Goal: Transaction & Acquisition: Book appointment/travel/reservation

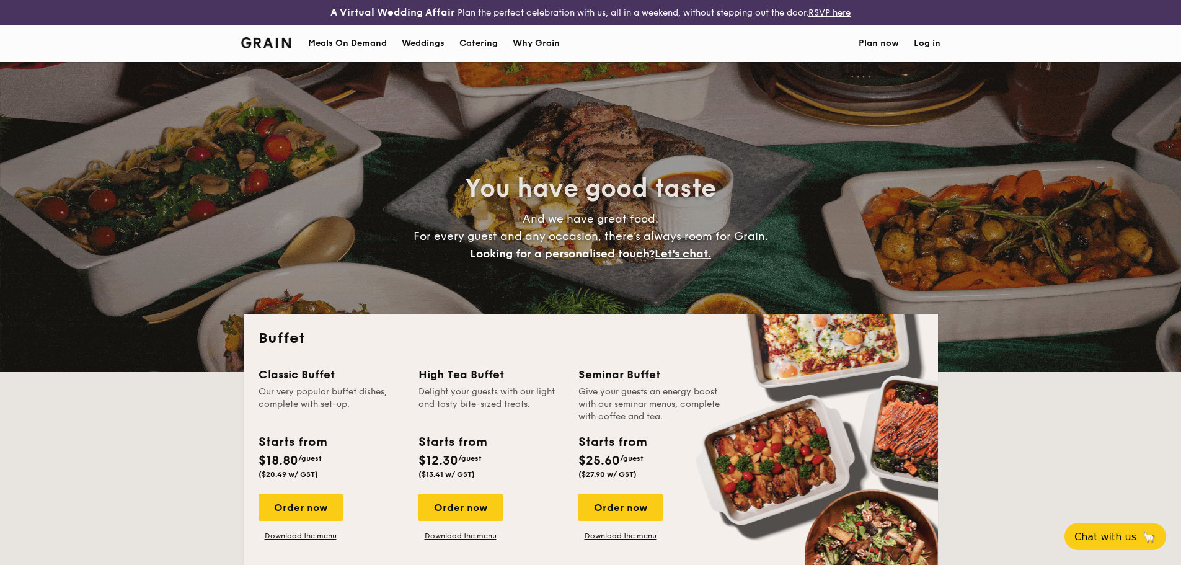
select select
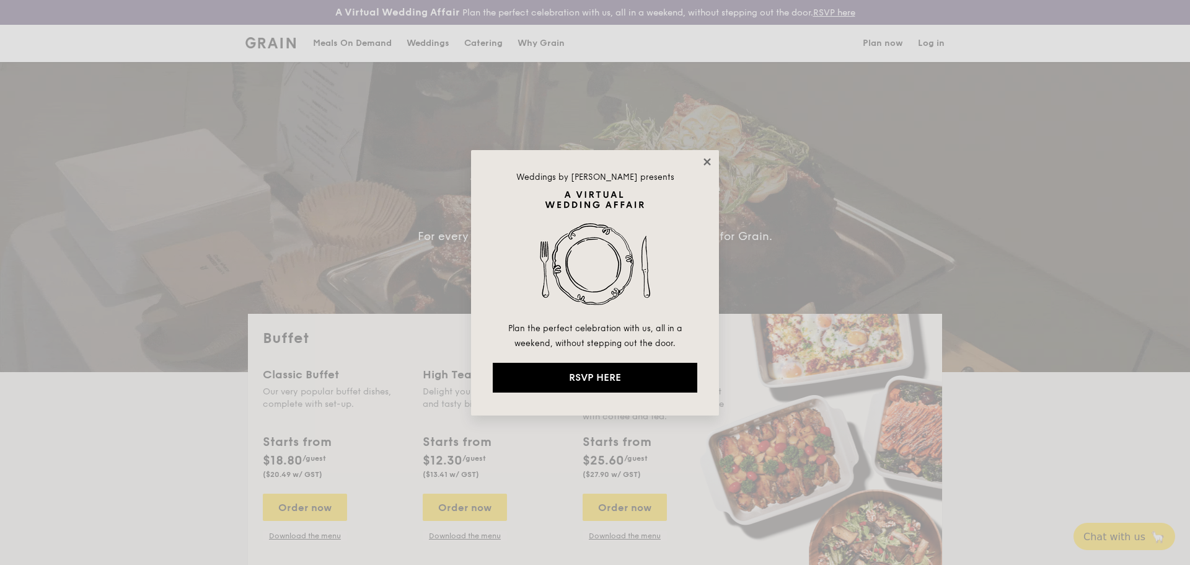
click at [709, 164] on icon at bounding box center [707, 161] width 7 height 7
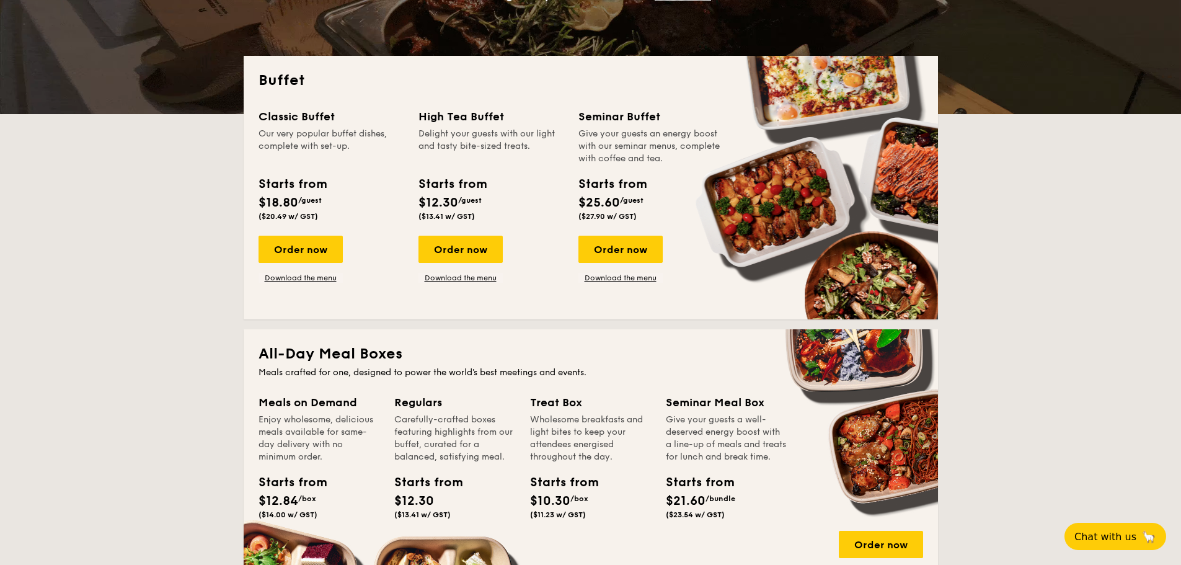
scroll to position [186, 0]
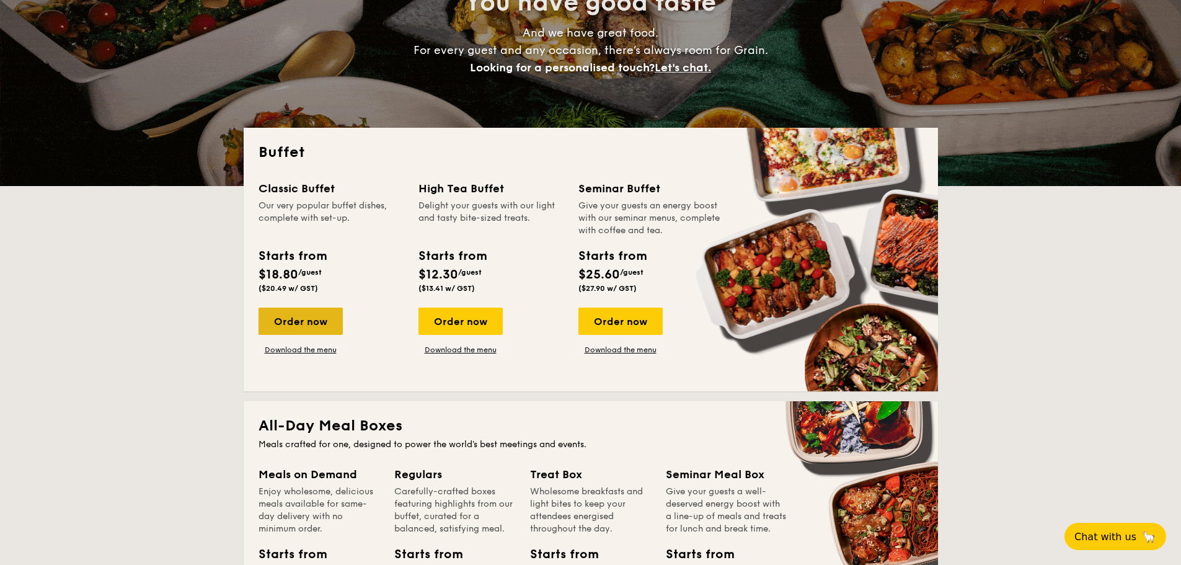
click at [299, 321] on div "Order now" at bounding box center [301, 321] width 84 height 27
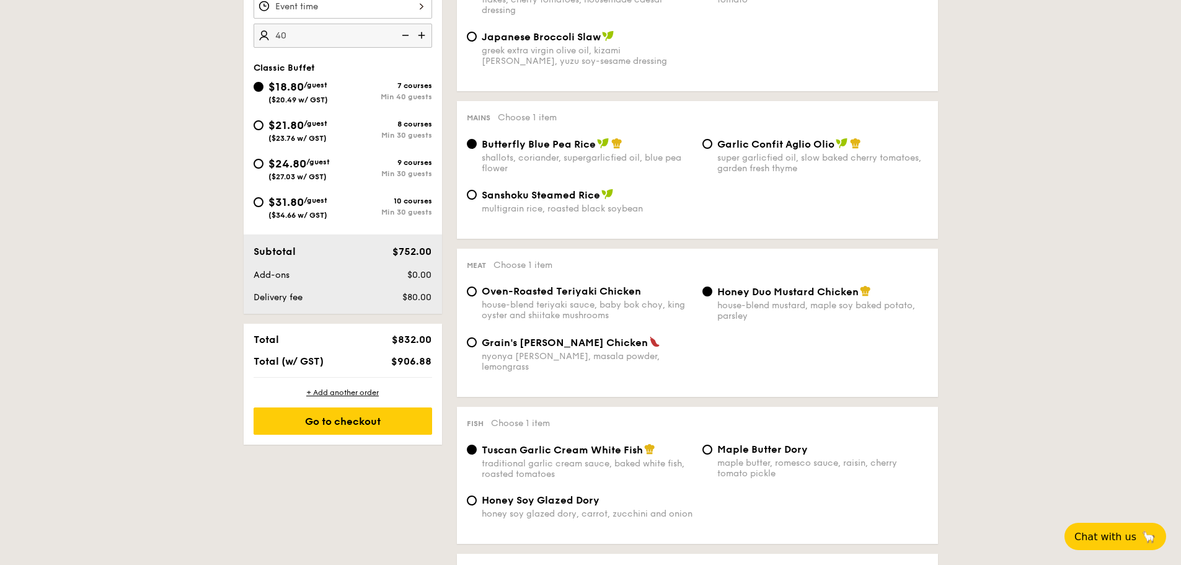
scroll to position [496, 0]
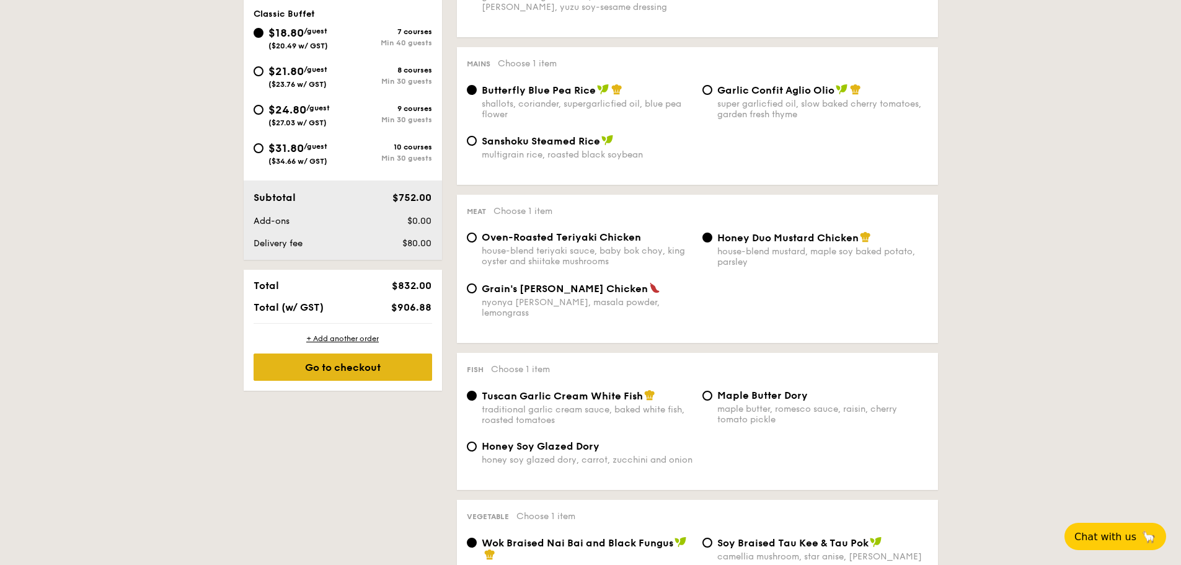
type input "40 guests"
click at [354, 361] on div "Go to checkout" at bounding box center [343, 366] width 179 height 27
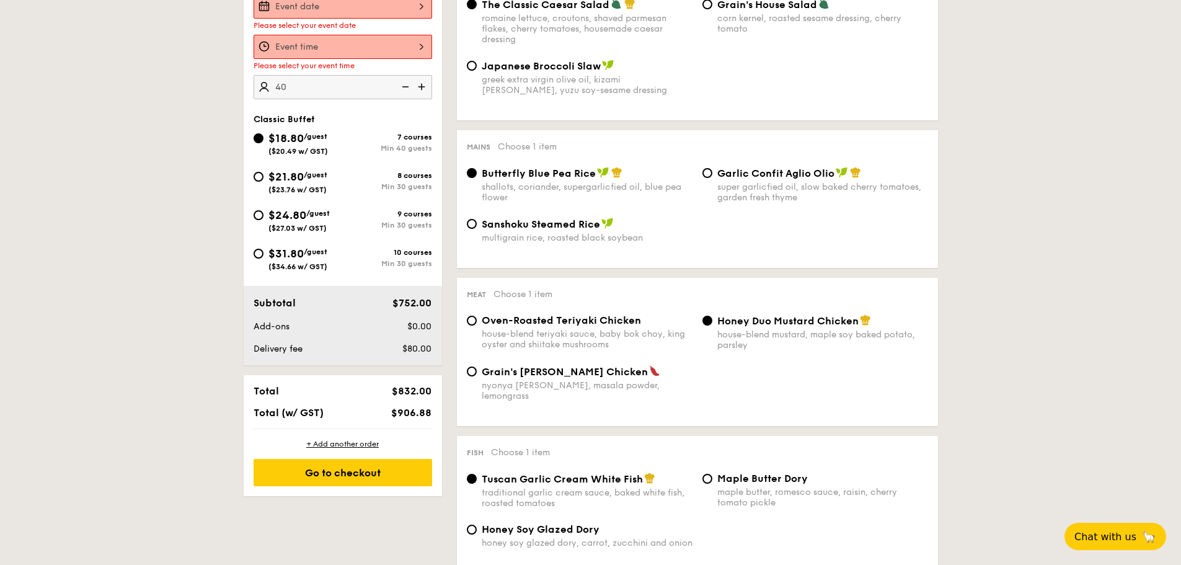
scroll to position [356, 0]
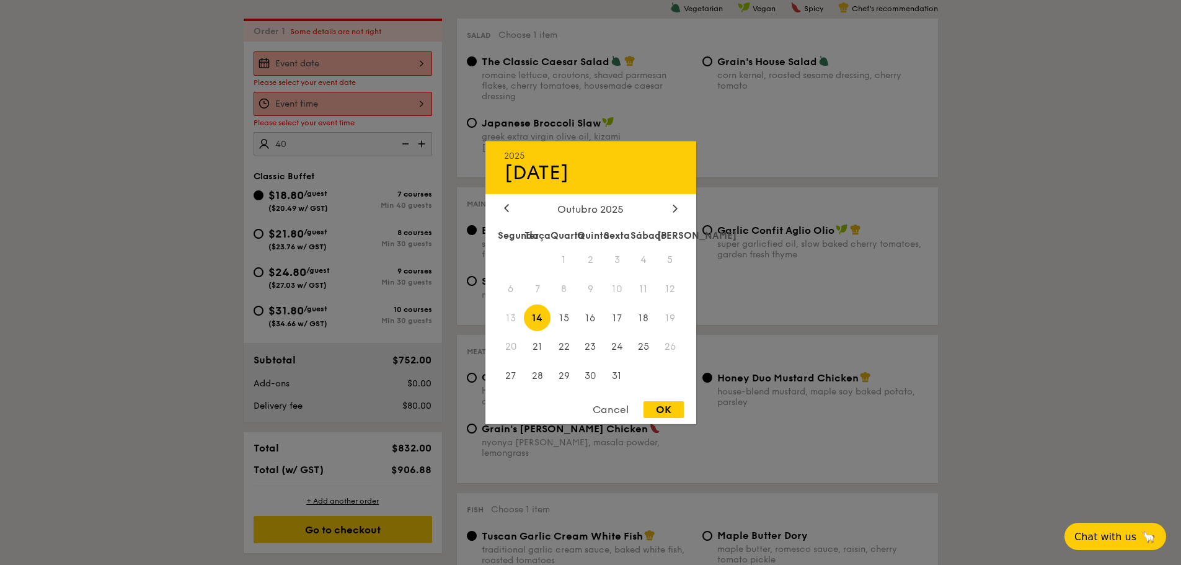
click at [414, 64] on div "[DATE] Outubro 2025 Segunda Terça Quarta Quinta Sexta [PERSON_NAME] 1 2 3 4 5 6…" at bounding box center [343, 63] width 179 height 24
click at [513, 374] on span "27" at bounding box center [511, 376] width 27 height 27
click at [671, 412] on div "OK" at bounding box center [664, 409] width 40 height 17
type input "[DATE]"
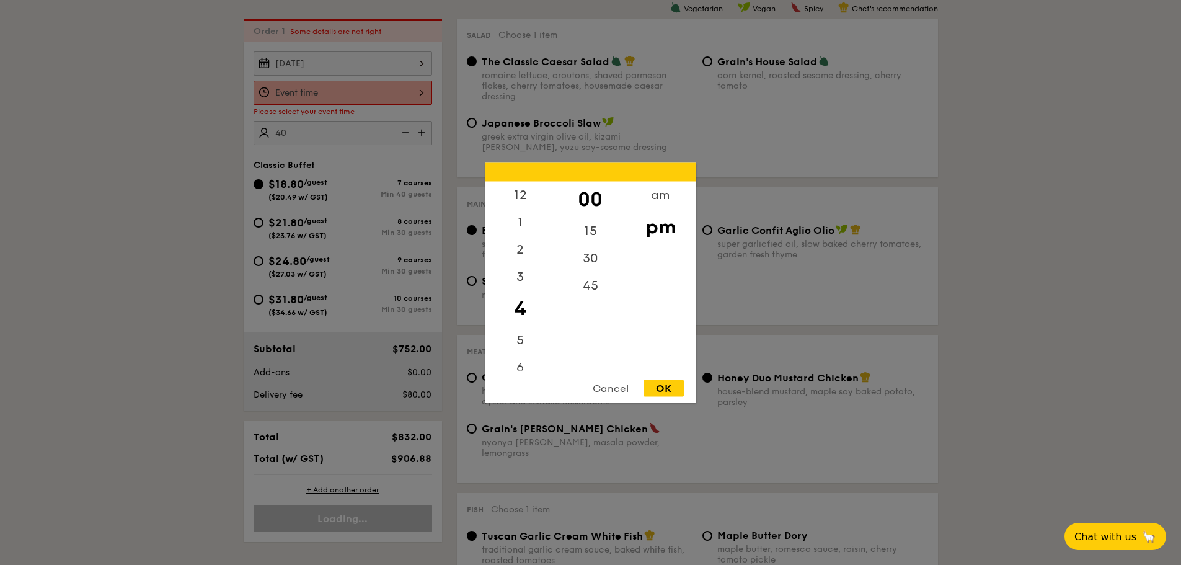
click at [334, 93] on div "12 1 2 3 4 5 6 7 8 9 10 11 00 15 30 45 am pm Cancel OK" at bounding box center [343, 93] width 179 height 24
click at [517, 273] on div "8" at bounding box center [520, 274] width 70 height 27
click at [521, 274] on div "8" at bounding box center [520, 274] width 70 height 27
click at [518, 252] on div "7" at bounding box center [520, 251] width 70 height 36
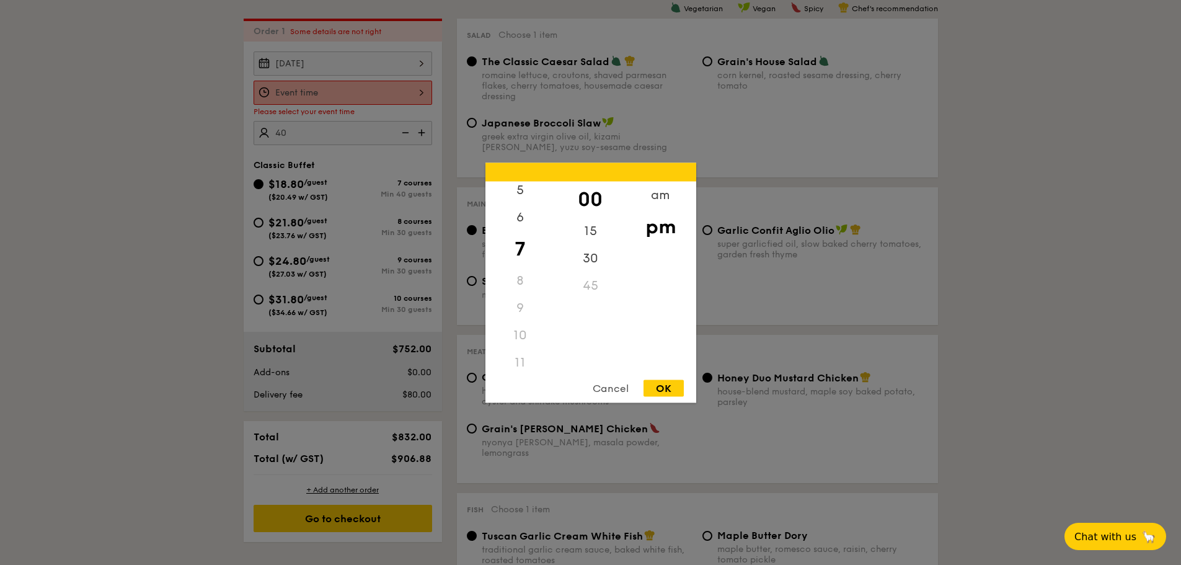
scroll to position [140, 0]
click at [655, 383] on div "OK" at bounding box center [664, 387] width 40 height 17
type input "7:00PM"
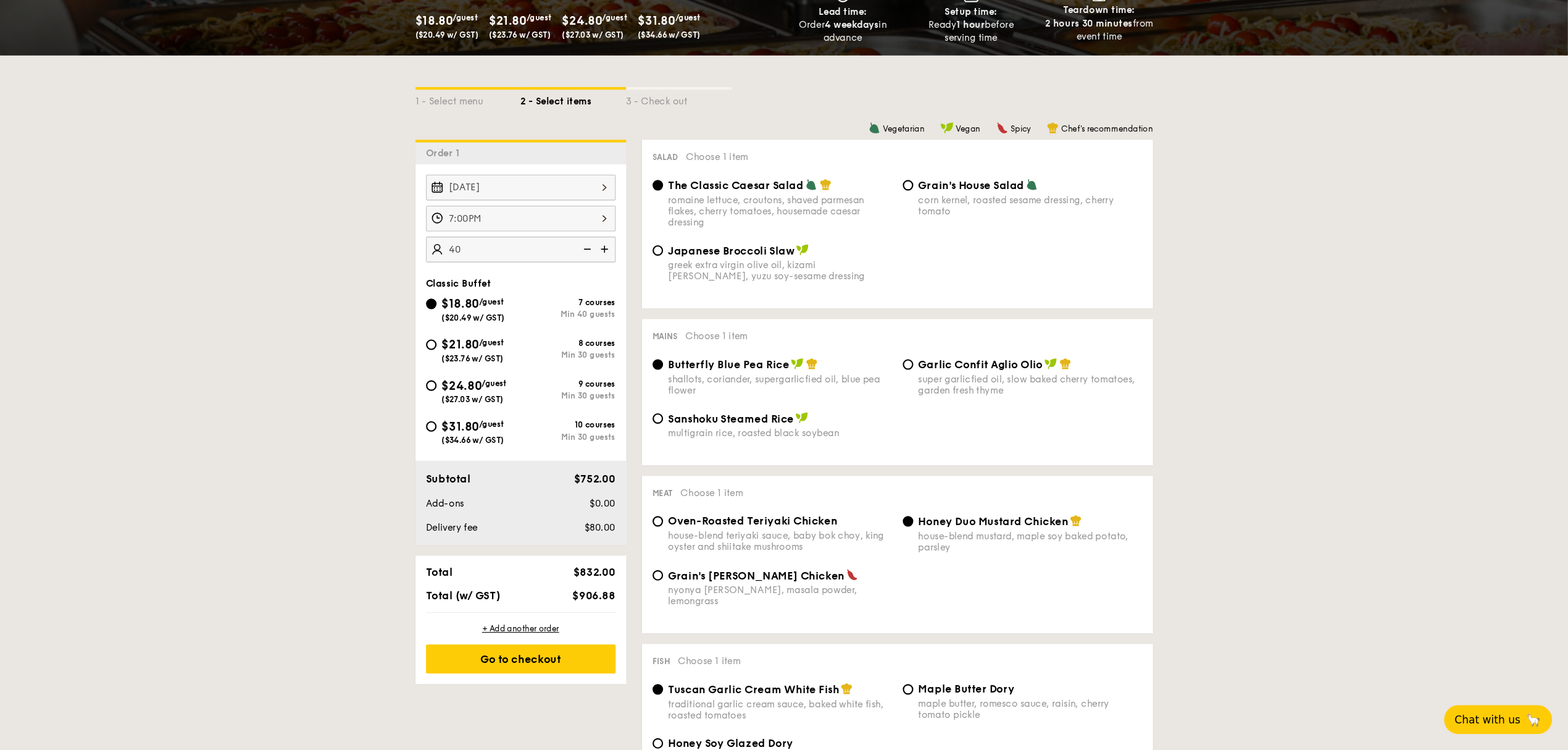
scroll to position [242, 0]
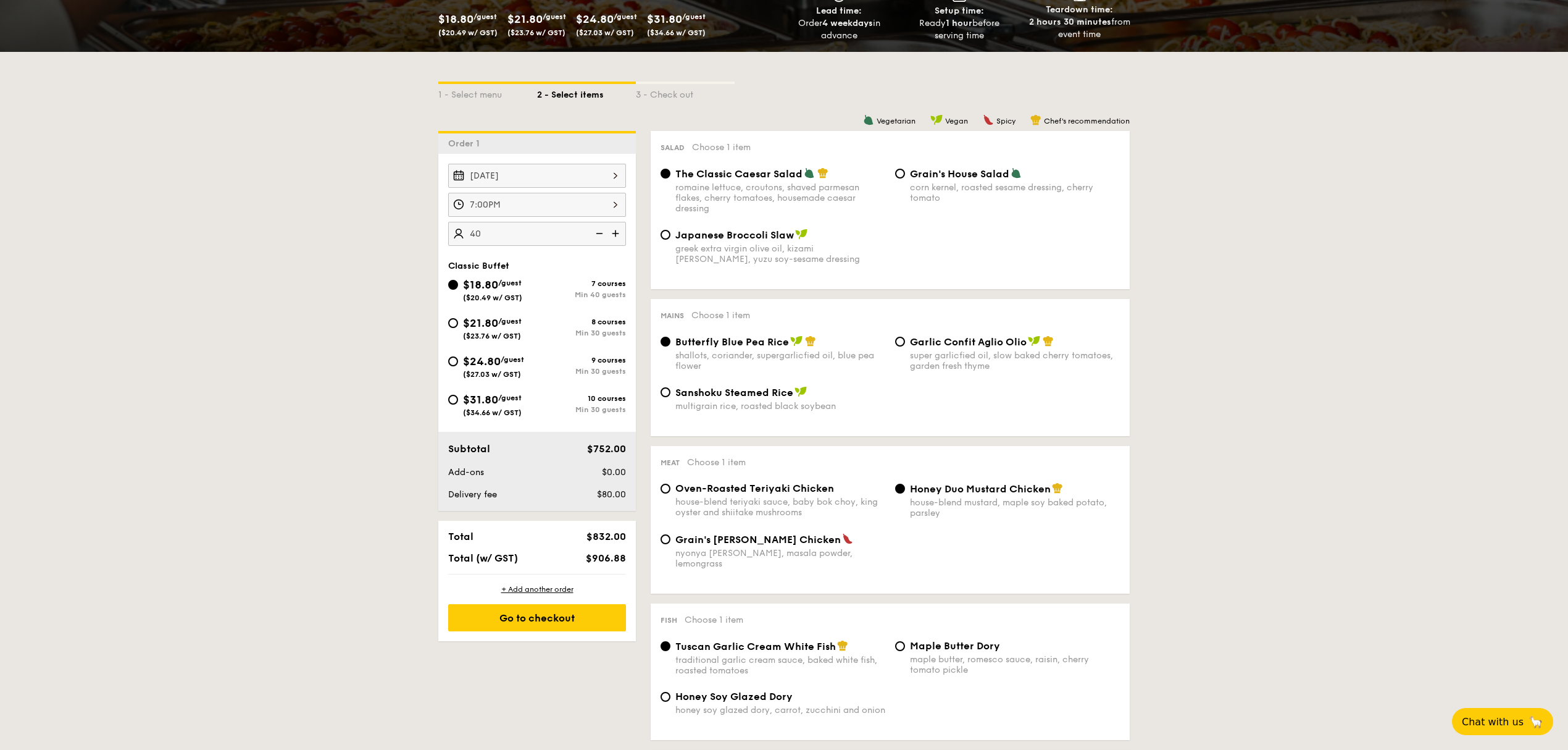
drag, startPoint x: 1170, startPoint y: 3, endPoint x: 267, endPoint y: 529, distance: 1045.0
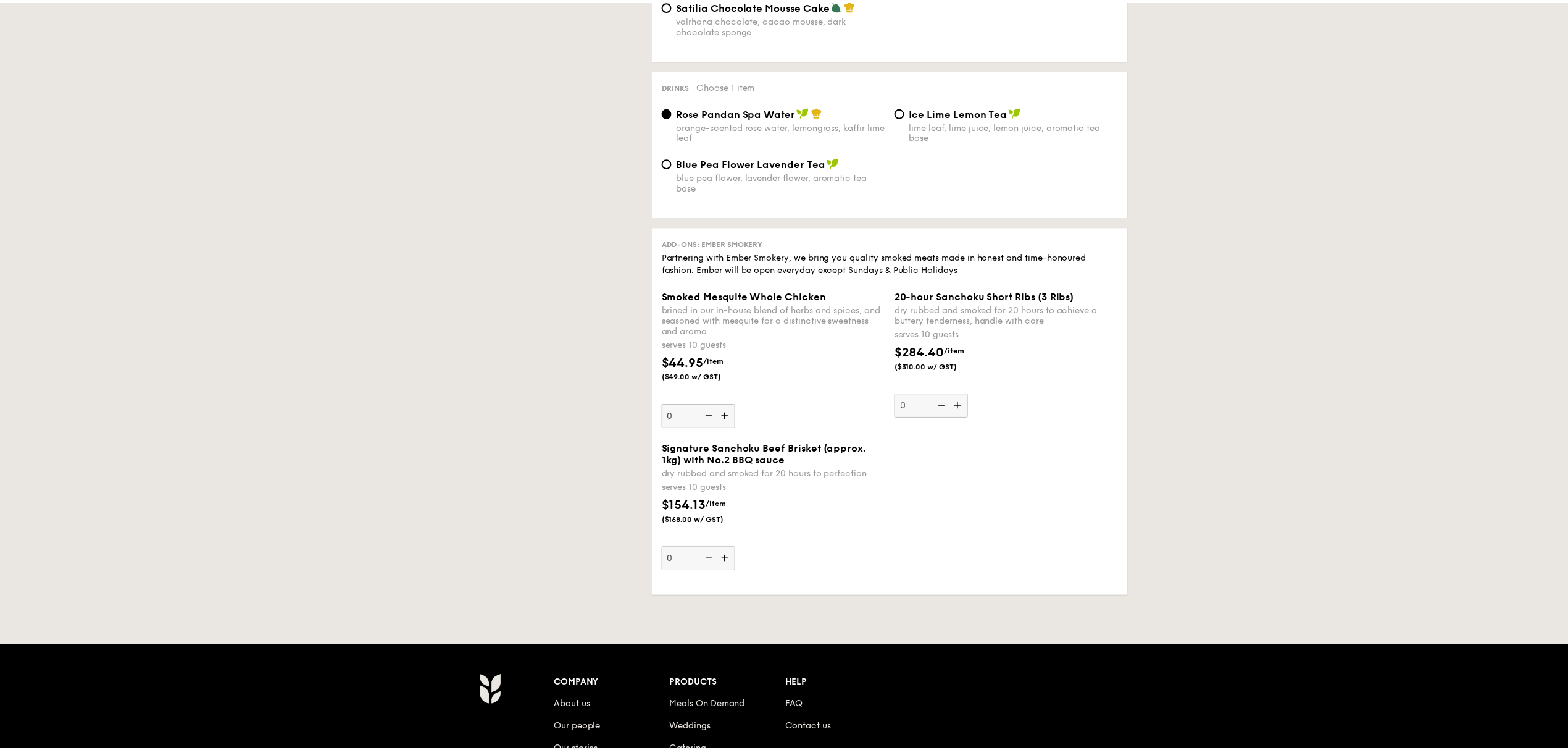
scroll to position [1511, 0]
